Goal: Navigation & Orientation: Find specific page/section

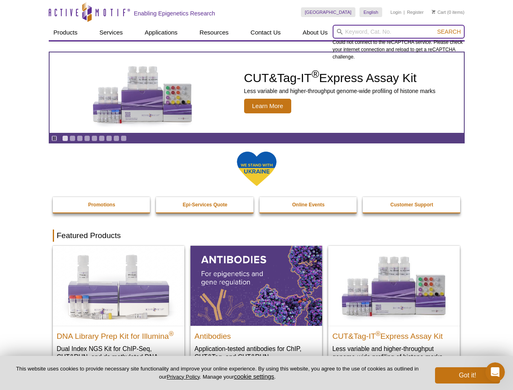
click at [398, 32] on input "search" at bounding box center [398, 32] width 132 height 14
click at [449, 32] on span "Search" at bounding box center [449, 31] width 24 height 6
click at [54, 138] on icon "Pause" at bounding box center [54, 138] width 5 height 5
click at [65, 138] on link "Go to slide 1" at bounding box center [65, 138] width 6 height 6
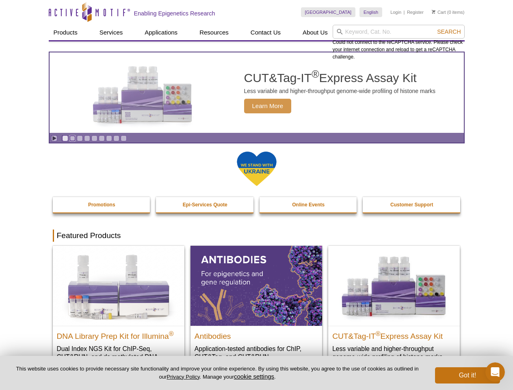
click at [72, 138] on link "Go to slide 2" at bounding box center [72, 138] width 6 height 6
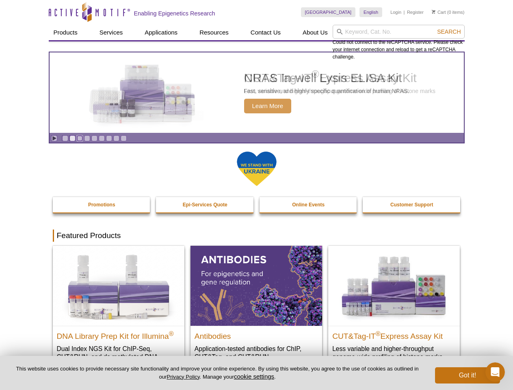
click at [80, 138] on link "Go to slide 3" at bounding box center [80, 138] width 6 height 6
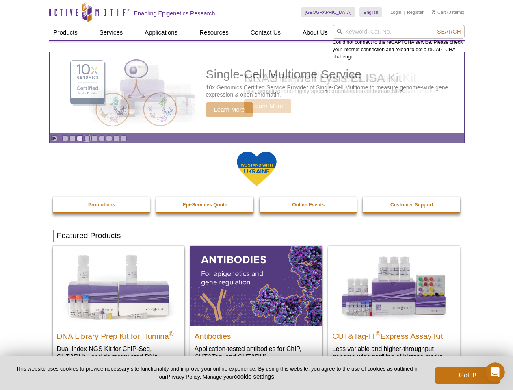
click at [87, 138] on link "Go to slide 4" at bounding box center [87, 138] width 6 height 6
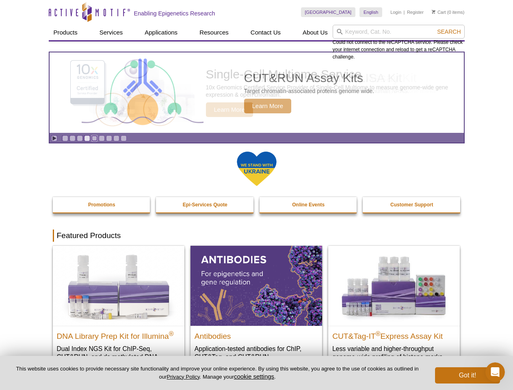
click at [94, 138] on link "Go to slide 5" at bounding box center [94, 138] width 6 height 6
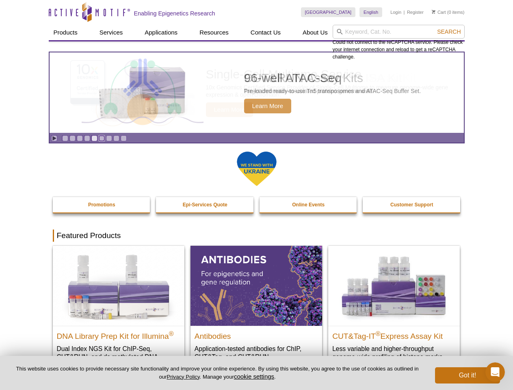
click at [101, 138] on link "Go to slide 6" at bounding box center [102, 138] width 6 height 6
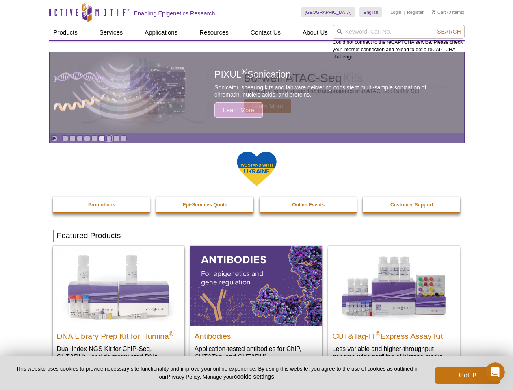
click at [109, 138] on link "Go to slide 7" at bounding box center [109, 138] width 6 height 6
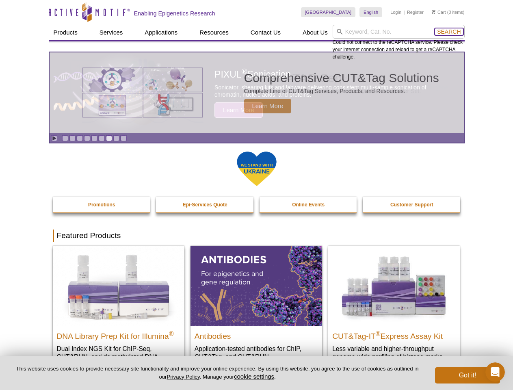
click at [449, 32] on span "Search" at bounding box center [449, 31] width 24 height 6
